Goal: Task Accomplishment & Management: Manage account settings

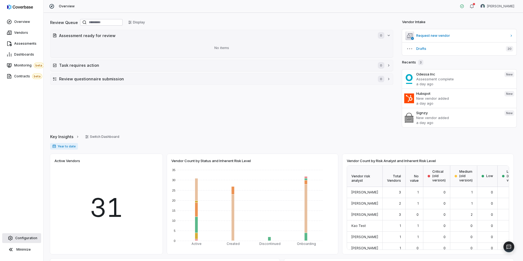
click at [29, 238] on span "Configuration" at bounding box center [26, 238] width 22 height 4
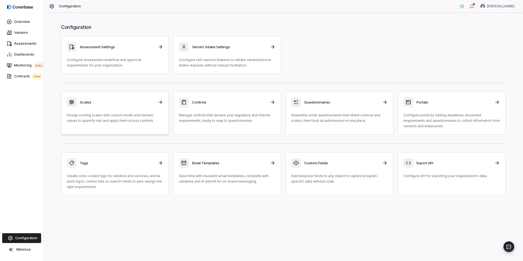
click at [132, 105] on div "Scales" at bounding box center [115, 102] width 96 height 10
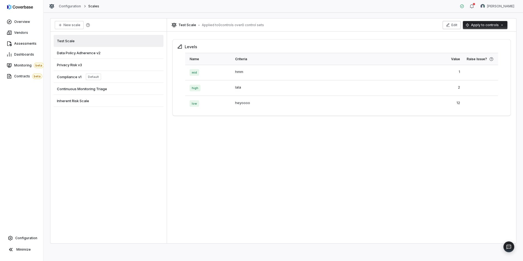
click at [456, 28] on button "Edit" at bounding box center [452, 25] width 18 height 8
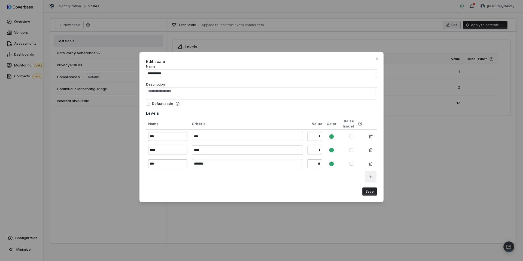
click at [372, 177] on icon "button" at bounding box center [371, 177] width 4 height 4
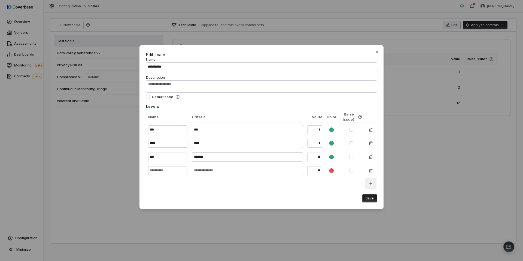
click at [372, 183] on icon "button" at bounding box center [370, 183] width 2 height 2
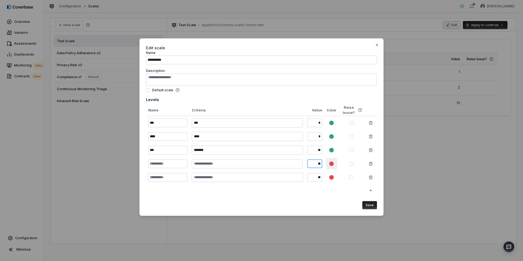
drag, startPoint x: 313, startPoint y: 164, endPoint x: 327, endPoint y: 163, distance: 13.6
click at [327, 163] on tr "**" at bounding box center [261, 164] width 231 height 14
drag, startPoint x: 313, startPoint y: 148, endPoint x: 321, endPoint y: 147, distance: 8.7
click at [323, 150] on td "**" at bounding box center [314, 150] width 19 height 14
click at [318, 137] on input "*" at bounding box center [314, 136] width 15 height 9
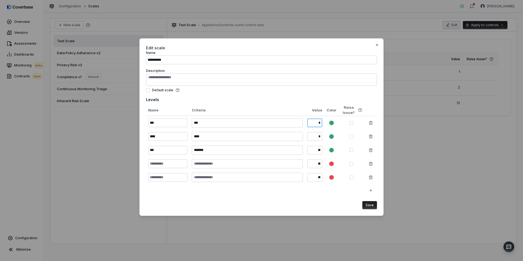
click at [317, 123] on input "*" at bounding box center [314, 123] width 15 height 9
click at [352, 164] on button "button" at bounding box center [352, 164] width 4 height 4
click at [377, 45] on icon "button" at bounding box center [377, 45] width 4 height 4
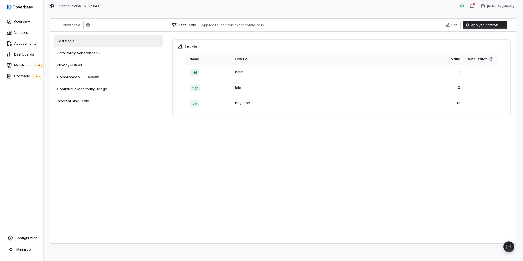
click at [70, 75] on span "Compliance v1" at bounding box center [69, 76] width 25 height 5
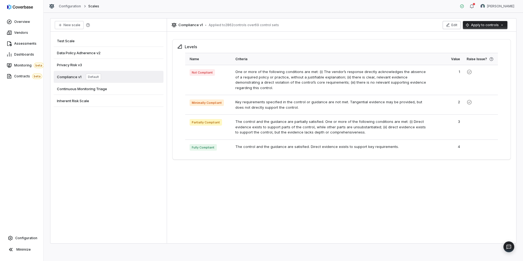
click at [457, 28] on button "Edit" at bounding box center [452, 25] width 18 height 8
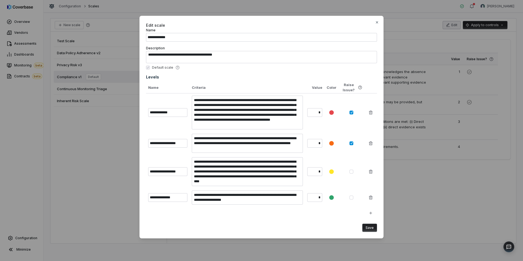
click at [352, 172] on button "button" at bounding box center [352, 172] width 4 height 4
click at [377, 23] on icon "button" at bounding box center [377, 22] width 4 height 4
type textarea "*"
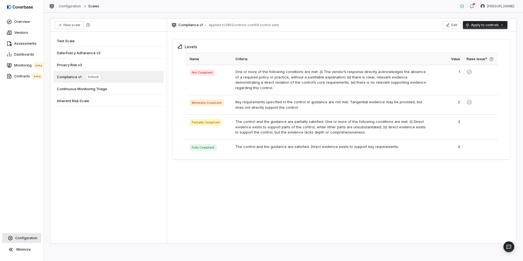
click at [20, 241] on link "Configuration" at bounding box center [21, 238] width 39 height 10
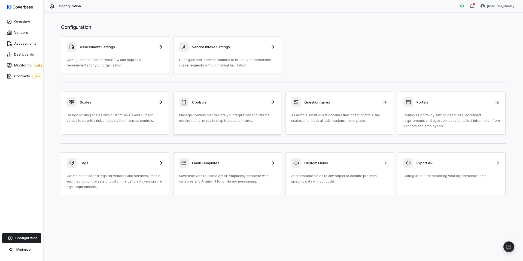
click at [211, 105] on div "Controls" at bounding box center [227, 102] width 96 height 10
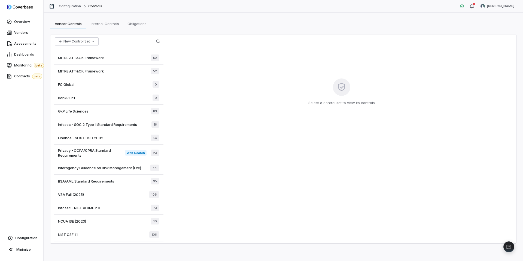
click at [80, 59] on span "MITRE ATT&CK Framework" at bounding box center [81, 57] width 46 height 5
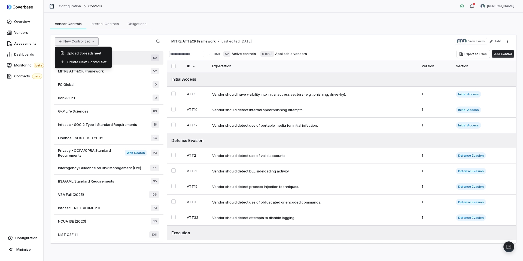
click at [68, 42] on button "New Control Set" at bounding box center [77, 41] width 44 height 8
click at [282, 17] on div "Vendor Controls Vendor Controls Internal Controls Internal Controls Obligations…" at bounding box center [284, 137] width 480 height 248
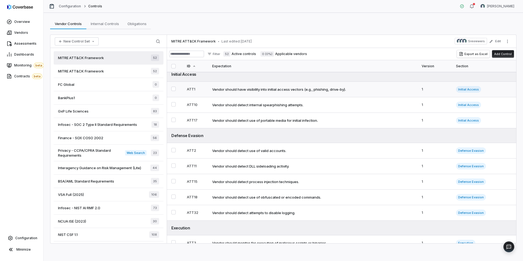
scroll to position [10, 0]
